Goal: Check status

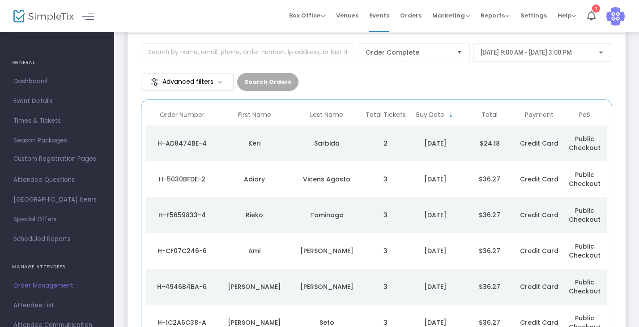
scroll to position [53, 0]
